Goal: Transaction & Acquisition: Purchase product/service

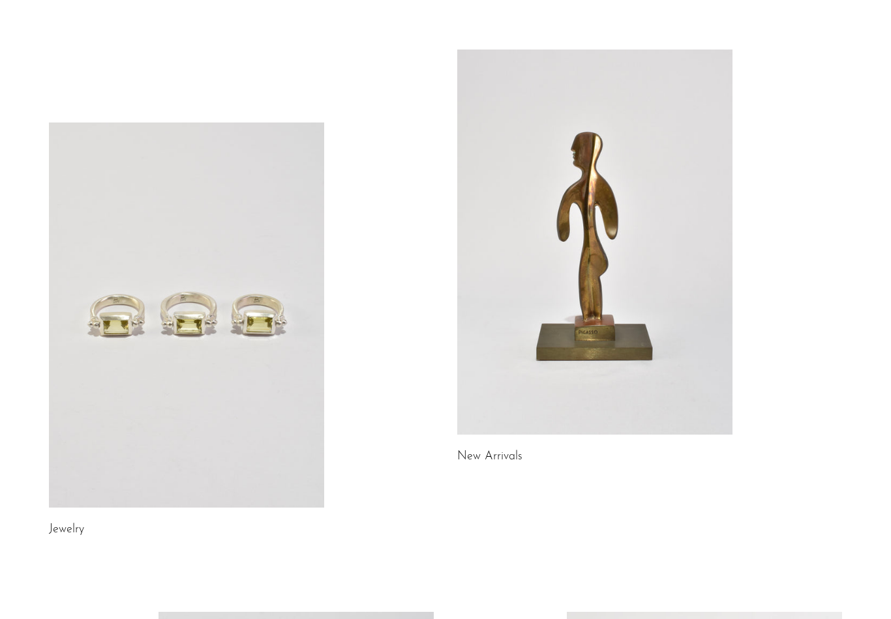
scroll to position [51, 0]
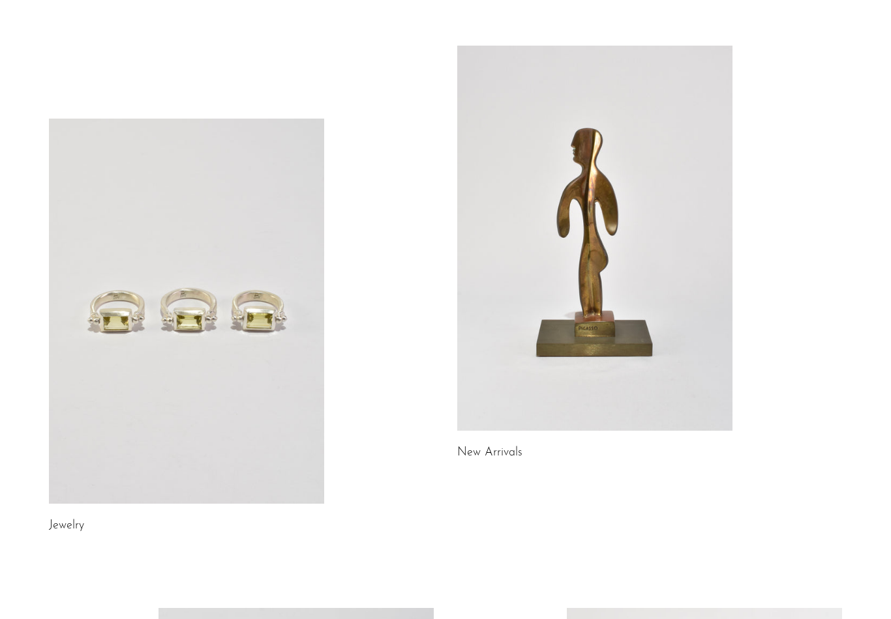
click at [498, 453] on link "New Arrivals" at bounding box center [489, 453] width 65 height 12
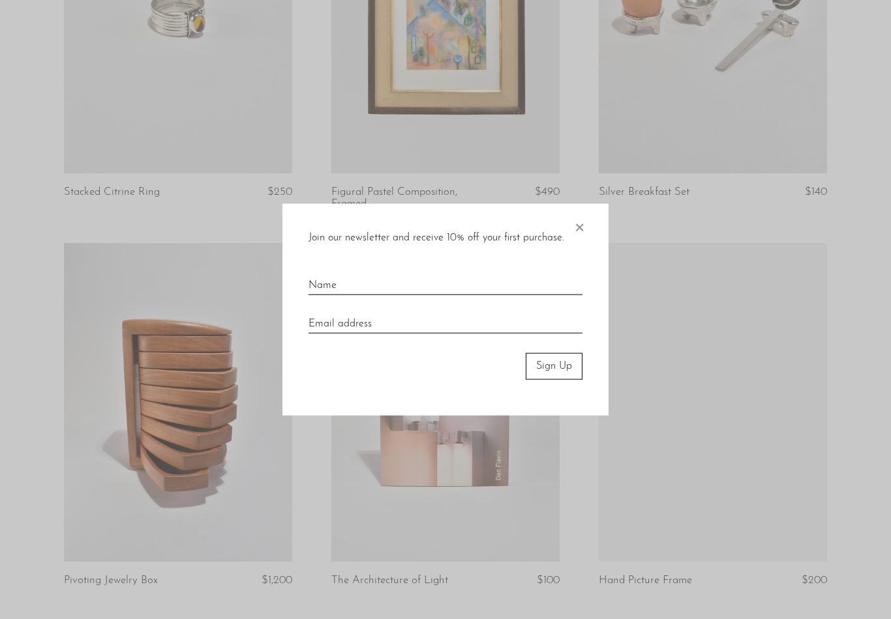
scroll to position [2192, 0]
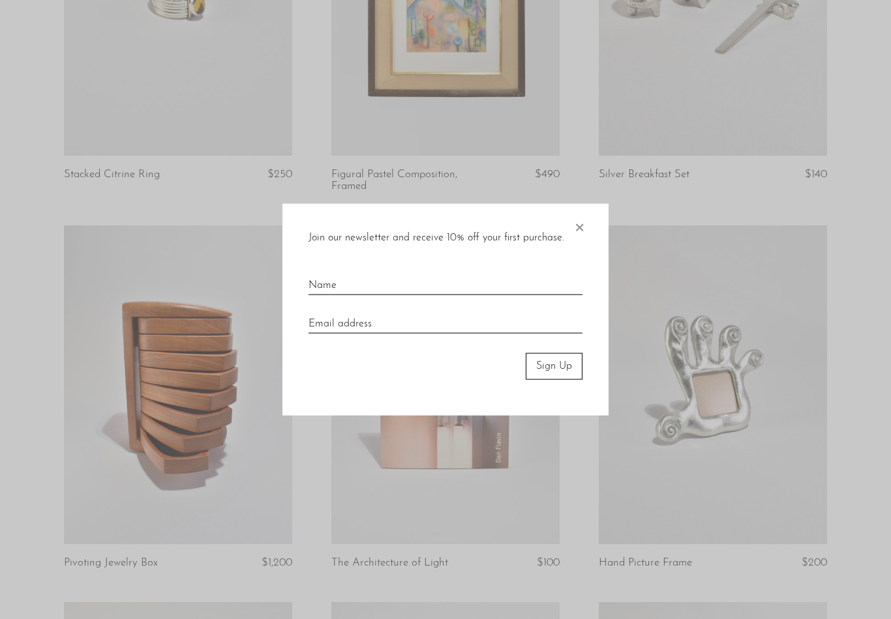
click at [584, 239] on span "×" at bounding box center [579, 225] width 13 height 42
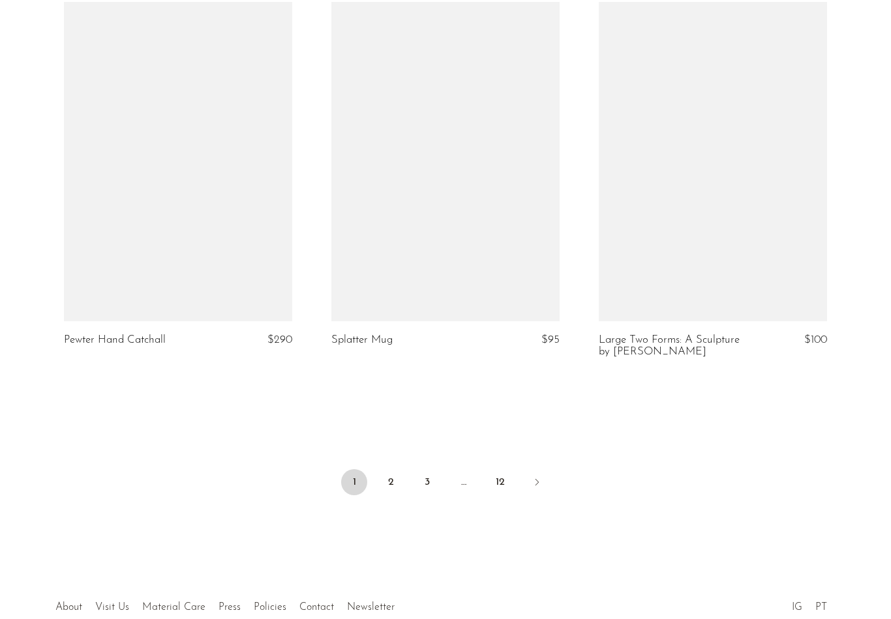
scroll to position [4326, 0]
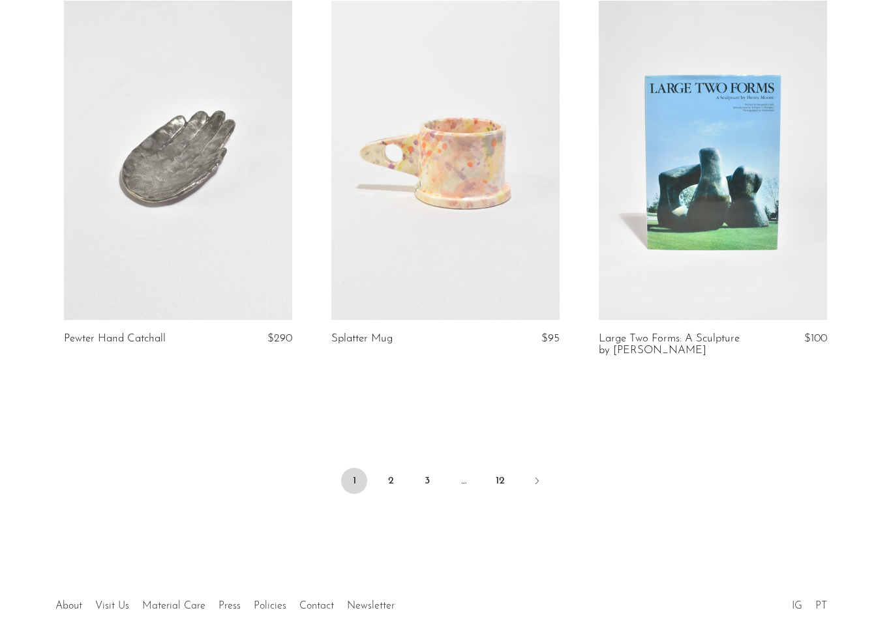
click at [388, 471] on link "2" at bounding box center [391, 481] width 26 height 26
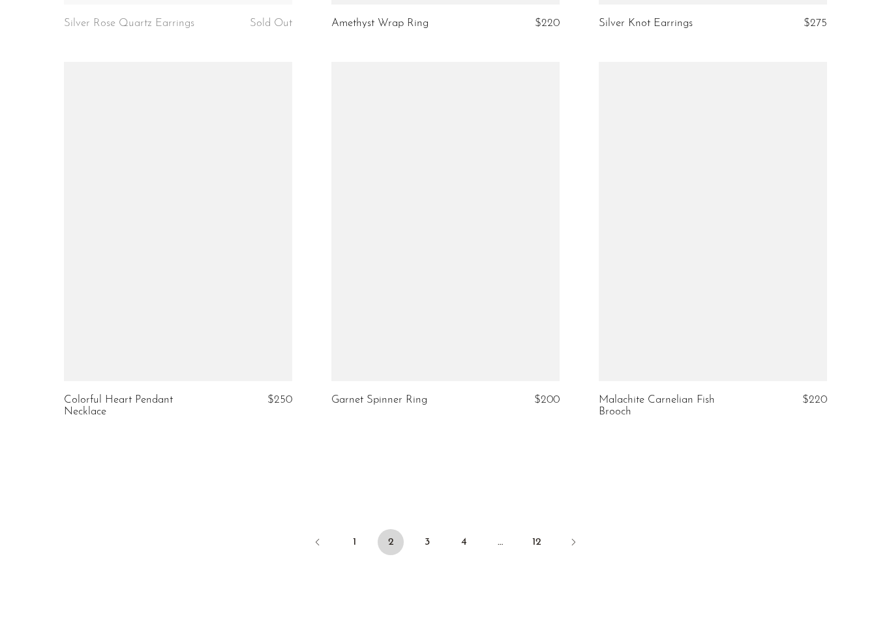
scroll to position [4265, 0]
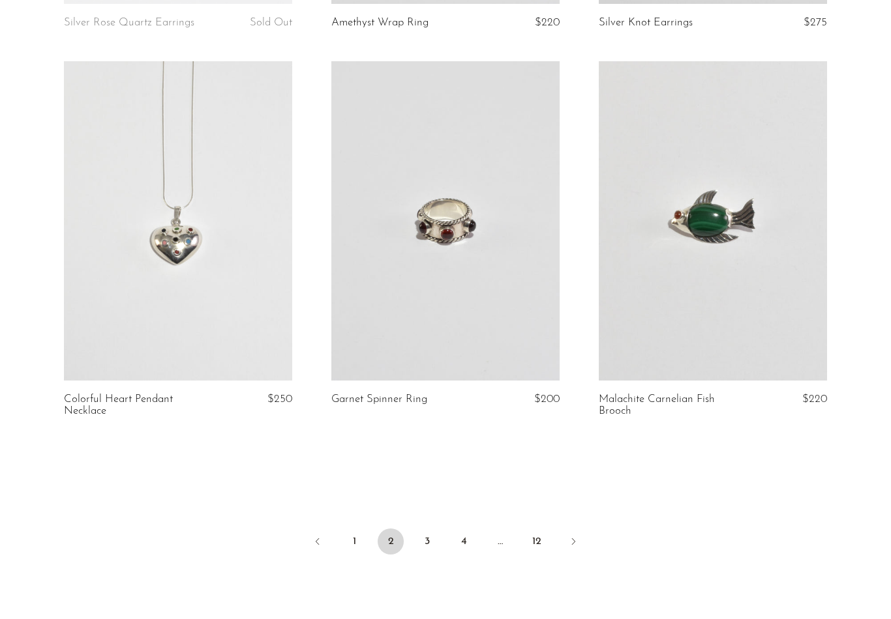
click at [801, 243] on link at bounding box center [713, 221] width 228 height 320
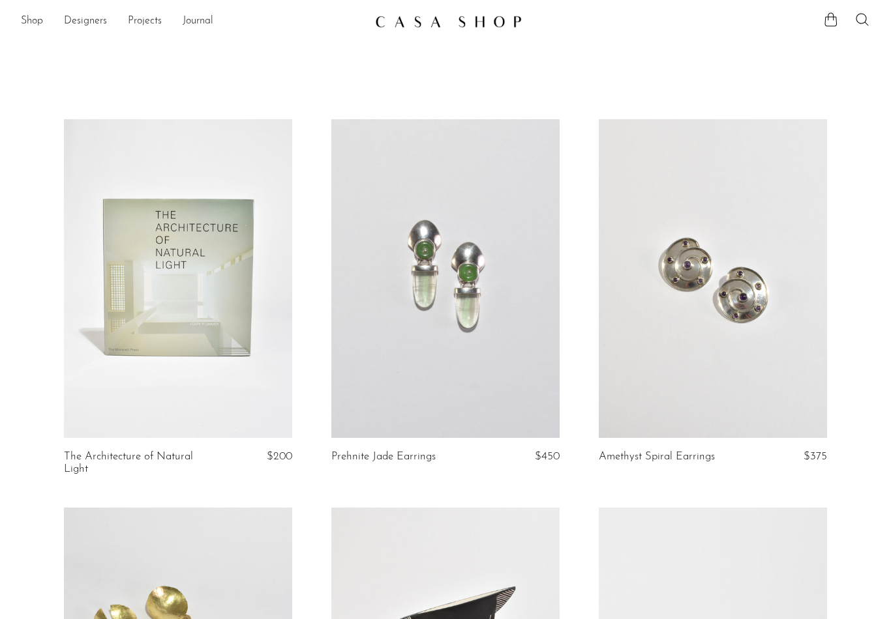
scroll to position [0, 0]
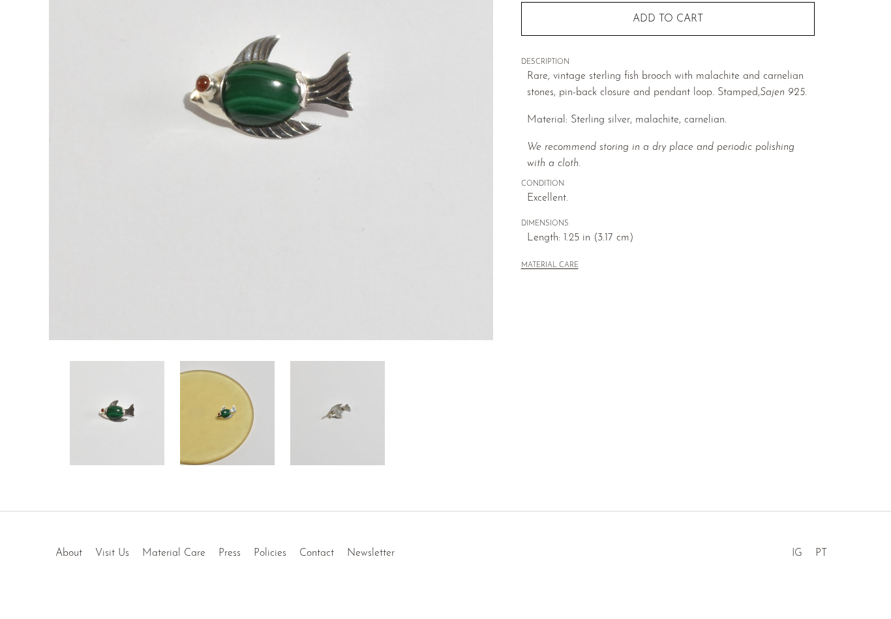
scroll to position [207, 0]
click at [200, 386] on img at bounding box center [227, 415] width 95 height 104
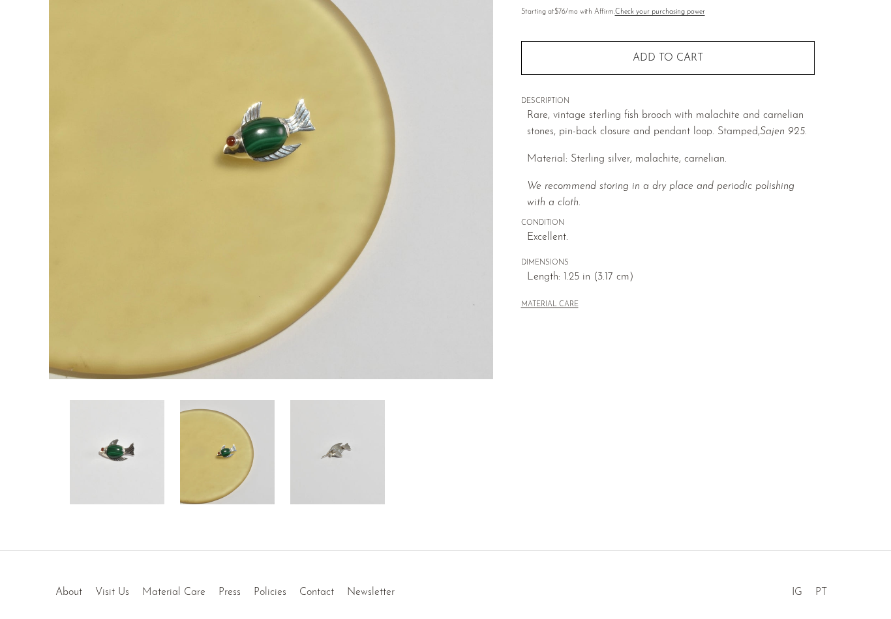
scroll to position [162, 0]
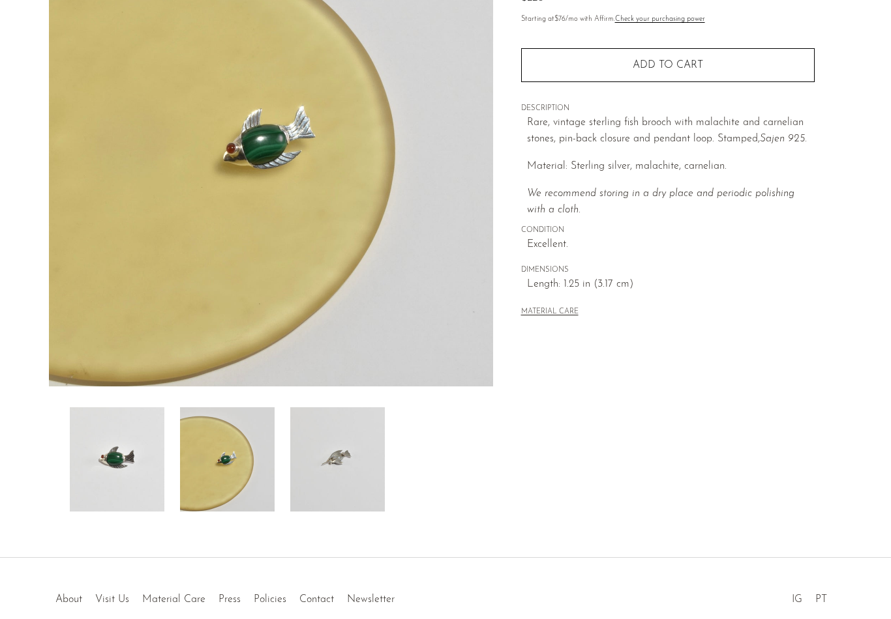
click at [384, 435] on img at bounding box center [337, 460] width 95 height 104
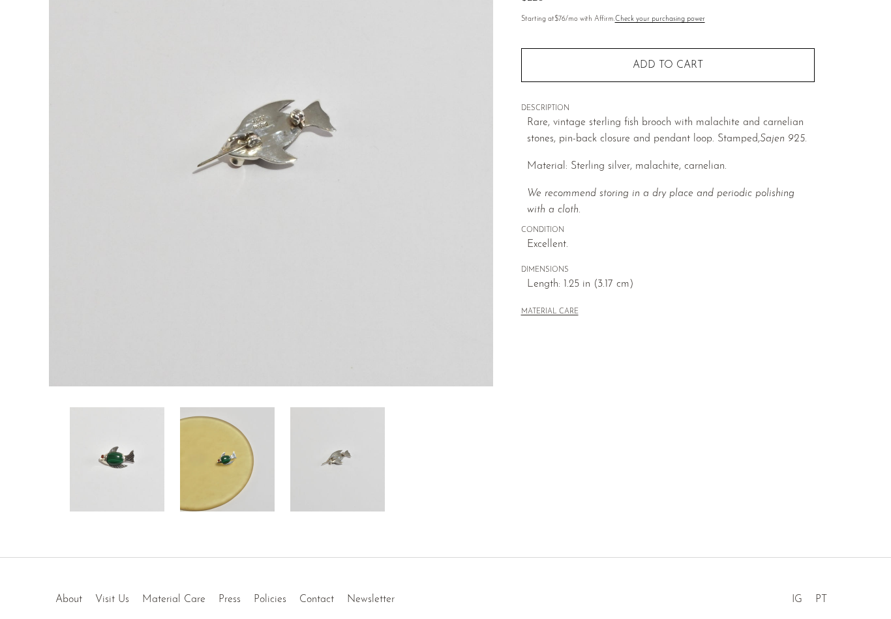
click at [260, 449] on img at bounding box center [227, 460] width 95 height 104
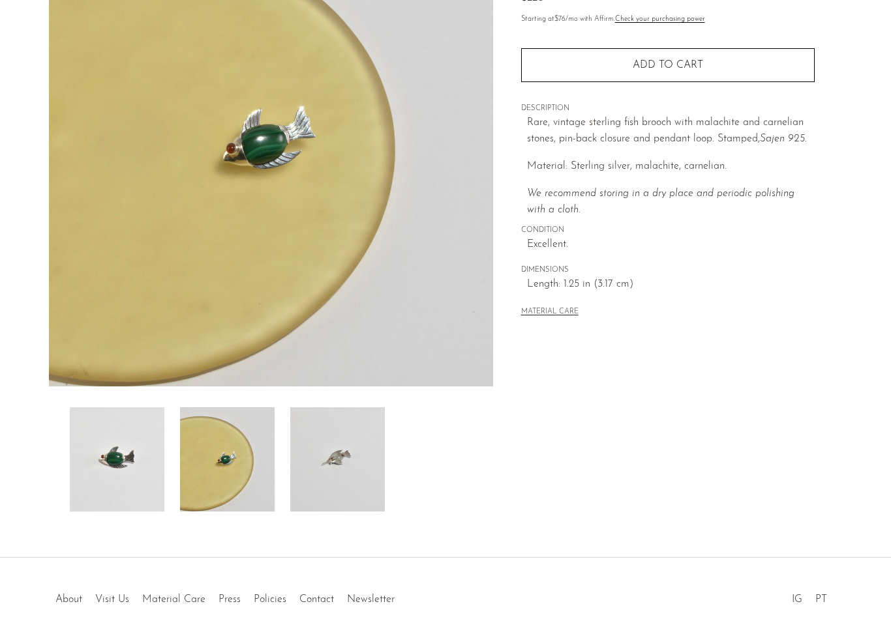
click at [128, 430] on img at bounding box center [117, 460] width 95 height 104
